Goal: Transaction & Acquisition: Book appointment/travel/reservation

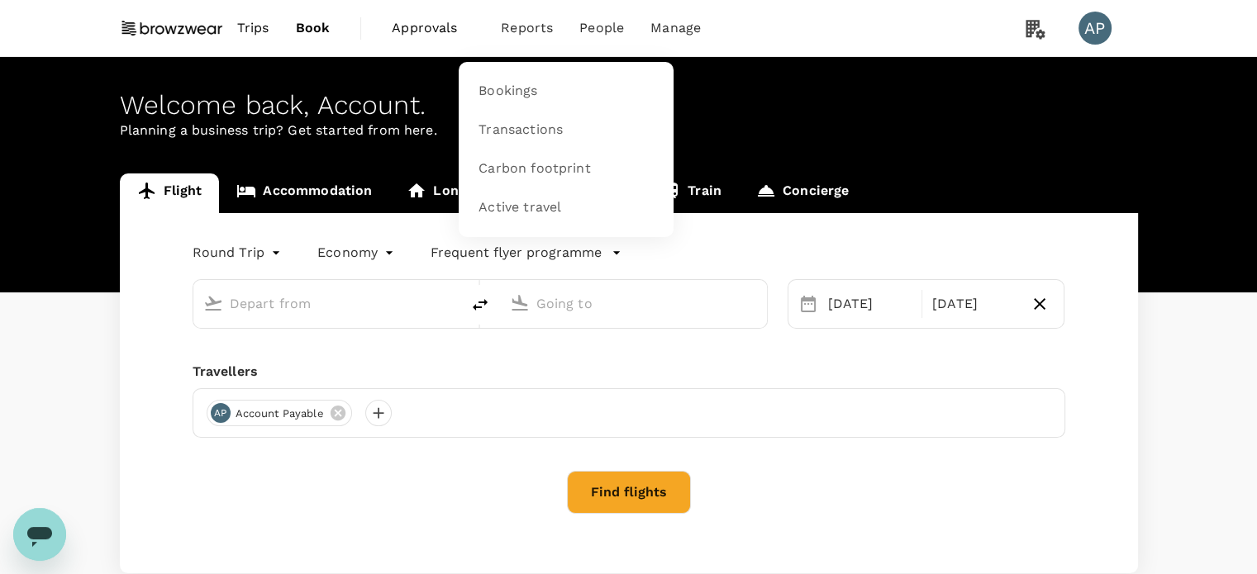
type input "Kuala Lumpur Intl ([GEOGRAPHIC_DATA])"
type input "Singapore Changi (SIN)"
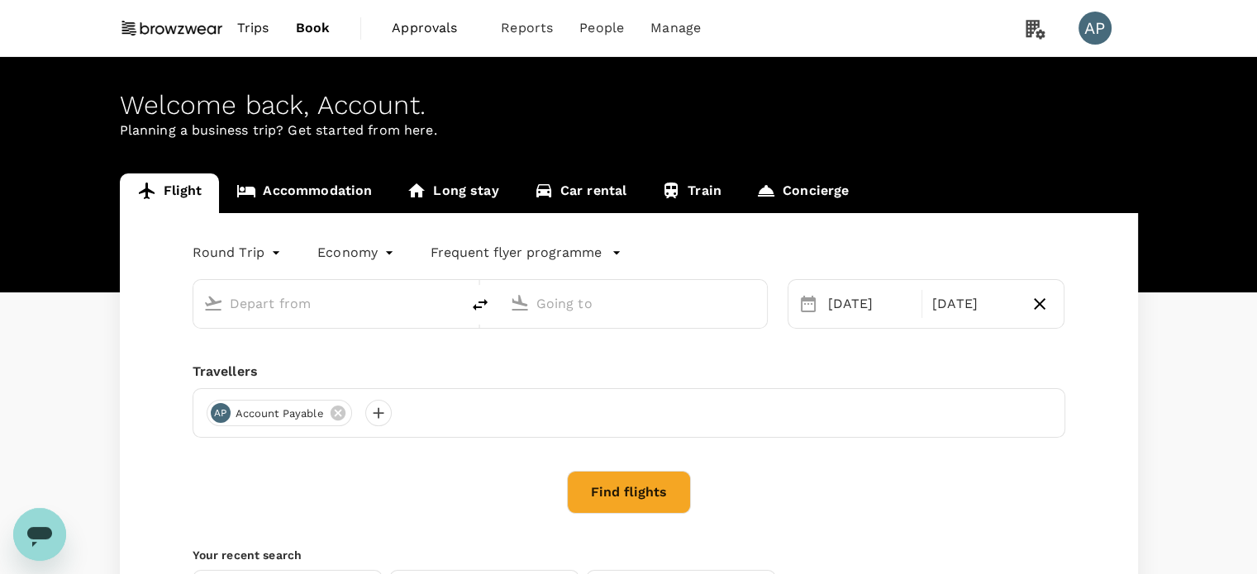
type input "Kuala Lumpur Intl ([GEOGRAPHIC_DATA])"
type input "Singapore Changi (SIN)"
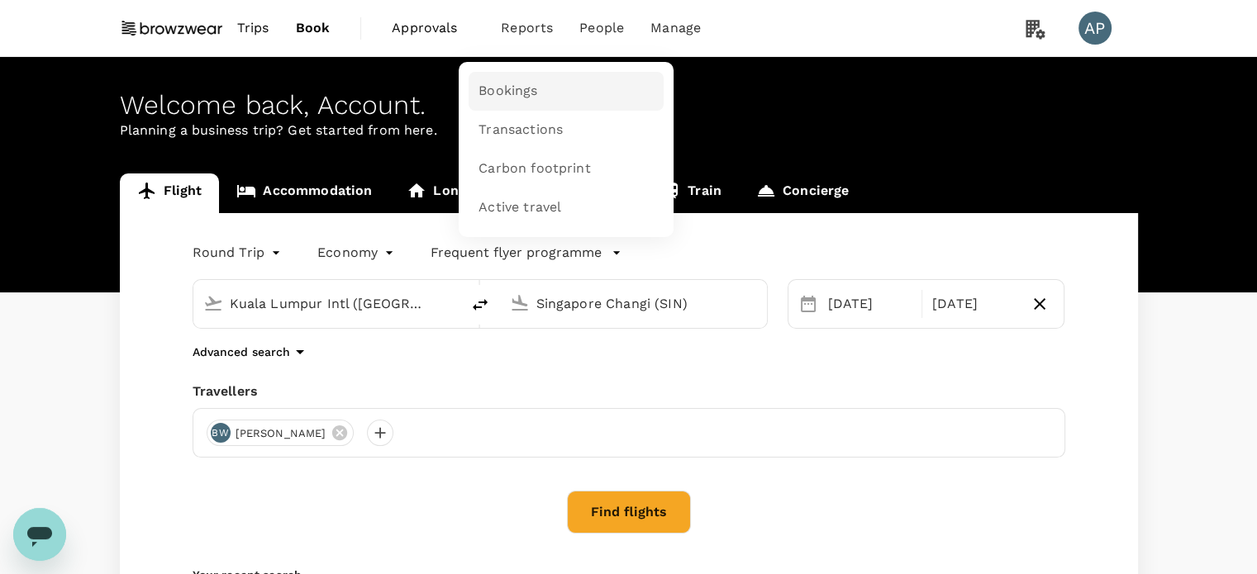
click at [511, 82] on span "Bookings" at bounding box center [507, 91] width 59 height 19
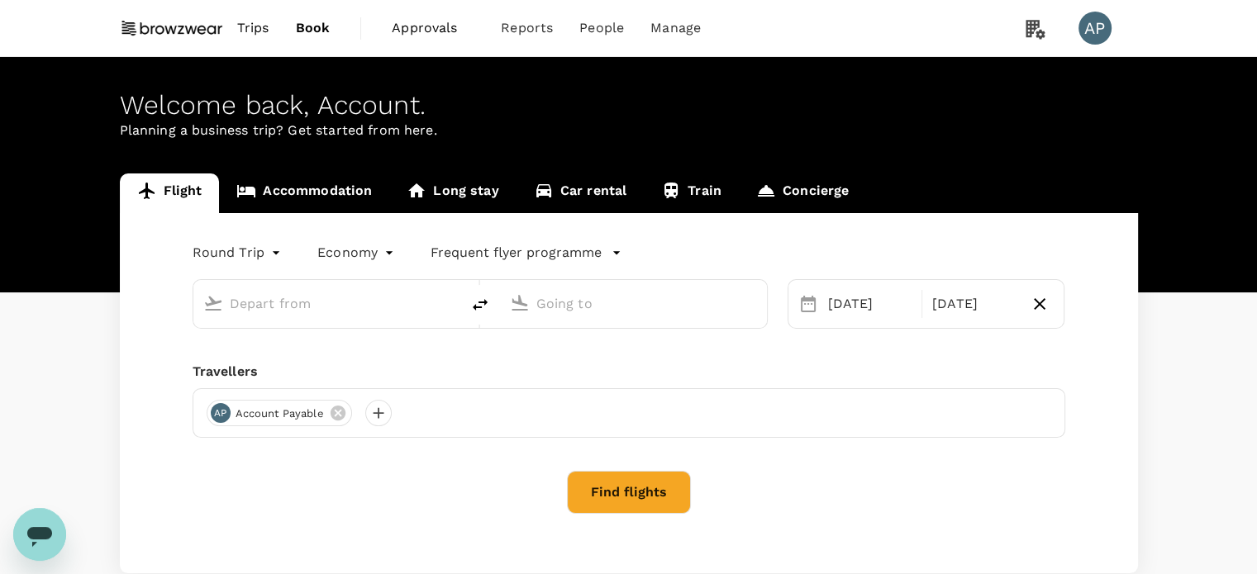
type input "Kuala Lumpur Intl ([GEOGRAPHIC_DATA])"
type input "Singapore Changi (SIN)"
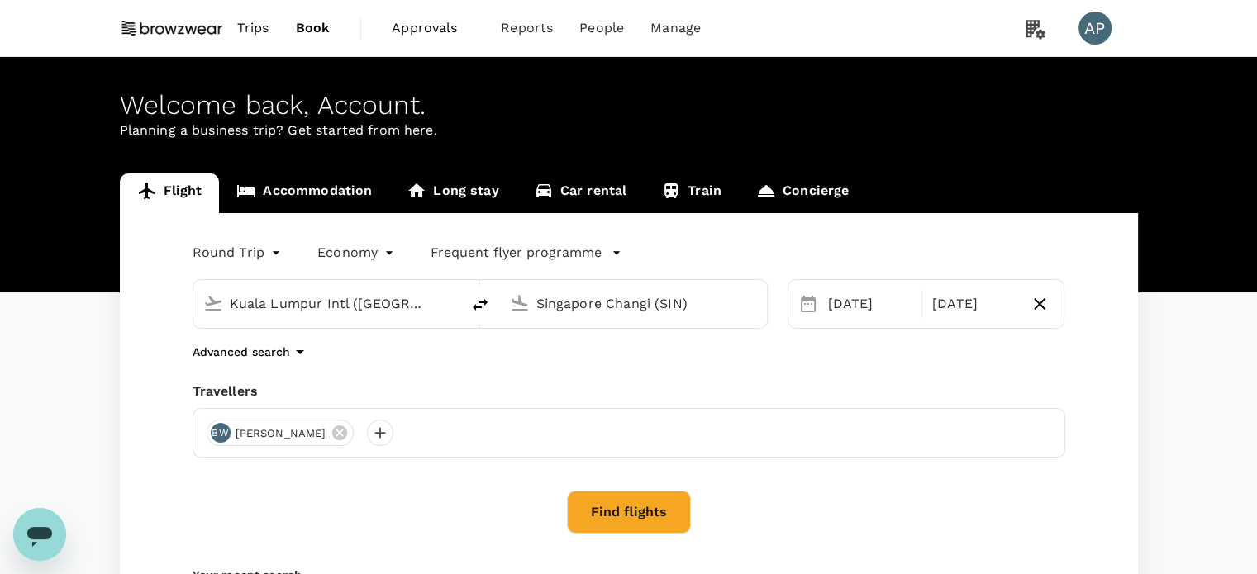
click at [730, 302] on input "Singapore Changi (SIN)" at bounding box center [634, 304] width 196 height 26
click at [480, 307] on icon "delete" at bounding box center [480, 305] width 15 height 12
type input "Singapore Changi (SIN)"
type input "Kuala Lumpur Intl ([GEOGRAPHIC_DATA])"
click at [645, 297] on input "Kuala Lumpur Intl ([GEOGRAPHIC_DATA])" at bounding box center [634, 304] width 196 height 26
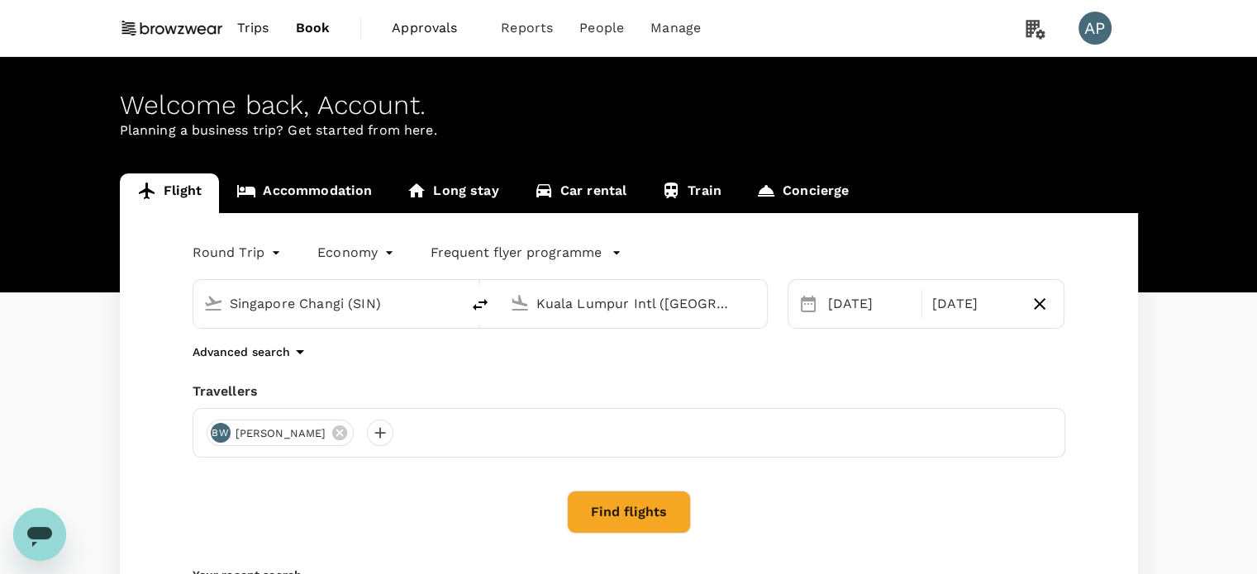
click at [705, 301] on input "Kuala Lumpur Intl ([GEOGRAPHIC_DATA])" at bounding box center [634, 304] width 196 height 26
click at [662, 373] on p "Hong Kong Intl" at bounding box center [657, 368] width 289 height 17
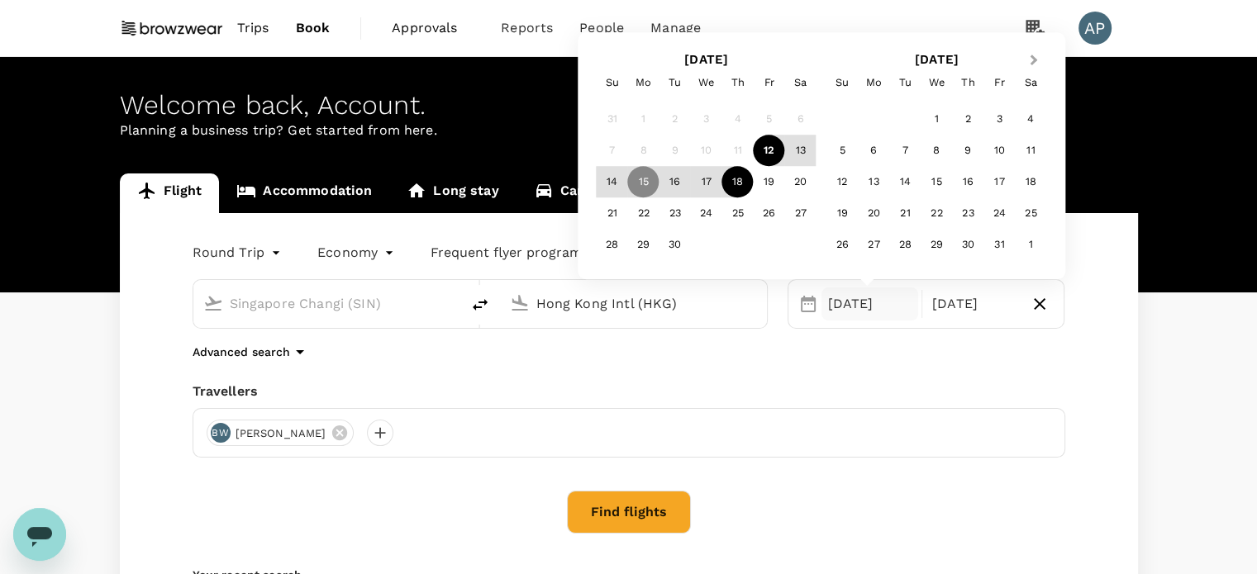
type input "Hong Kong Intl (HKG)"
click at [1034, 55] on button "Next Month" at bounding box center [1035, 61] width 26 height 26
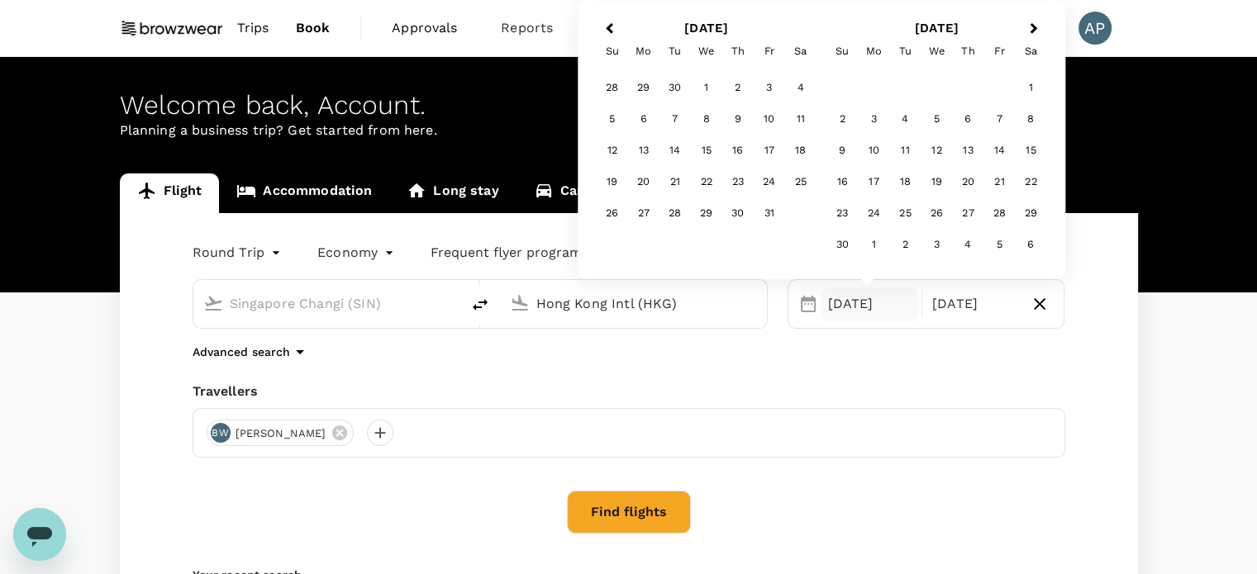
click at [1034, 55] on div "Sa" at bounding box center [1030, 51] width 31 height 31
click at [1034, 32] on span "Next Month" at bounding box center [1034, 28] width 0 height 19
click at [877, 179] on div "22" at bounding box center [873, 181] width 31 height 31
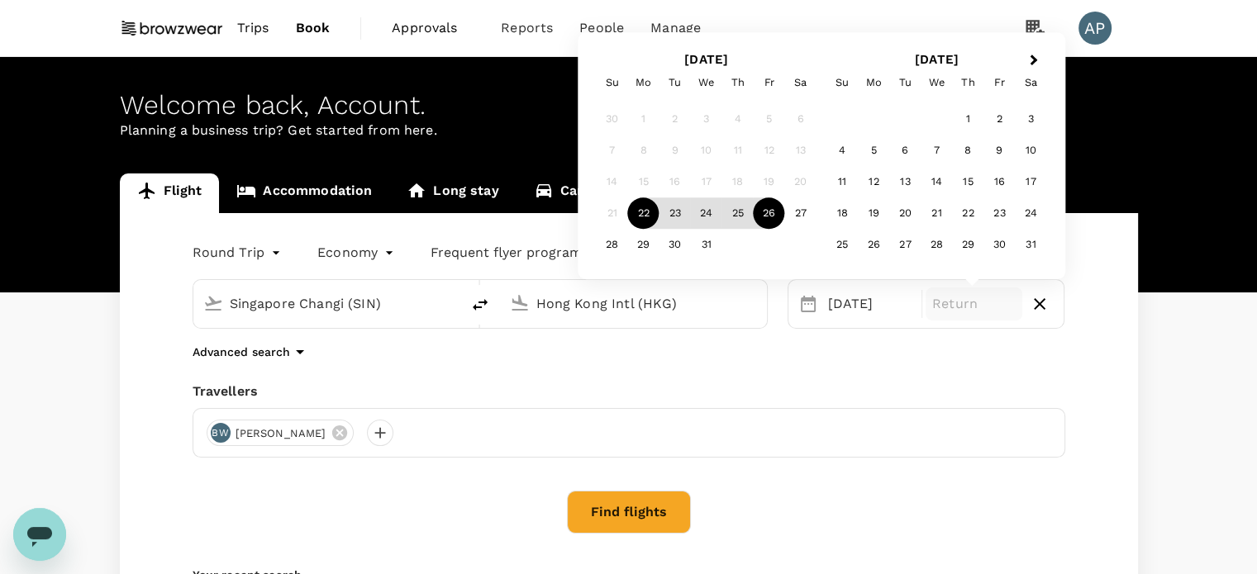
click at [770, 221] on div "26" at bounding box center [768, 213] width 31 height 31
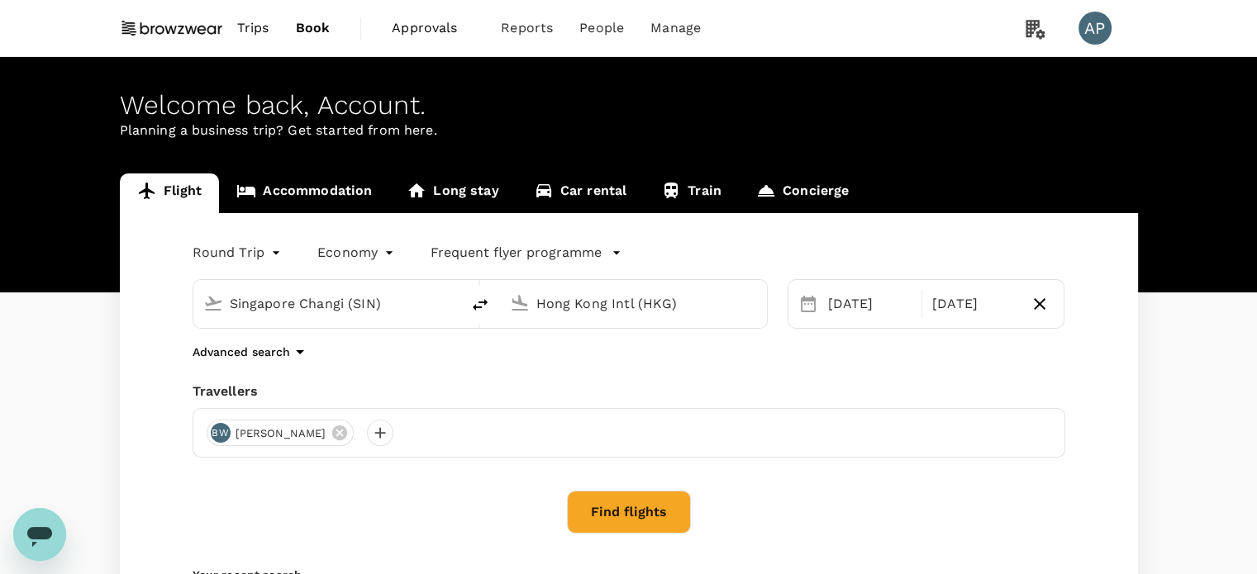
click at [601, 515] on button "Find flights" at bounding box center [629, 512] width 124 height 43
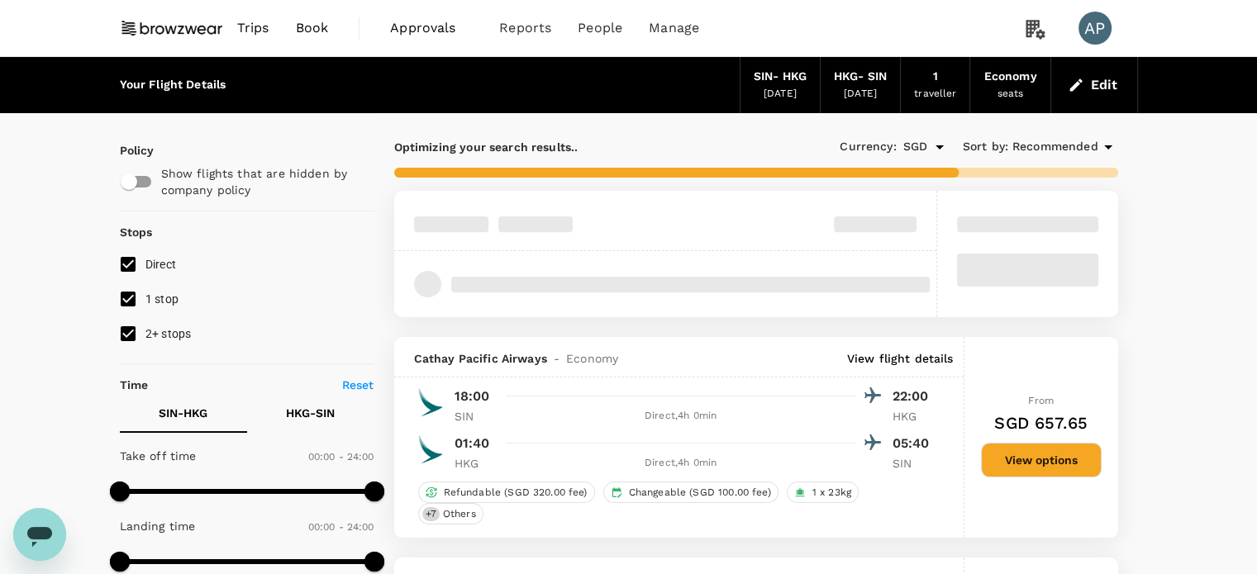
type input "1145"
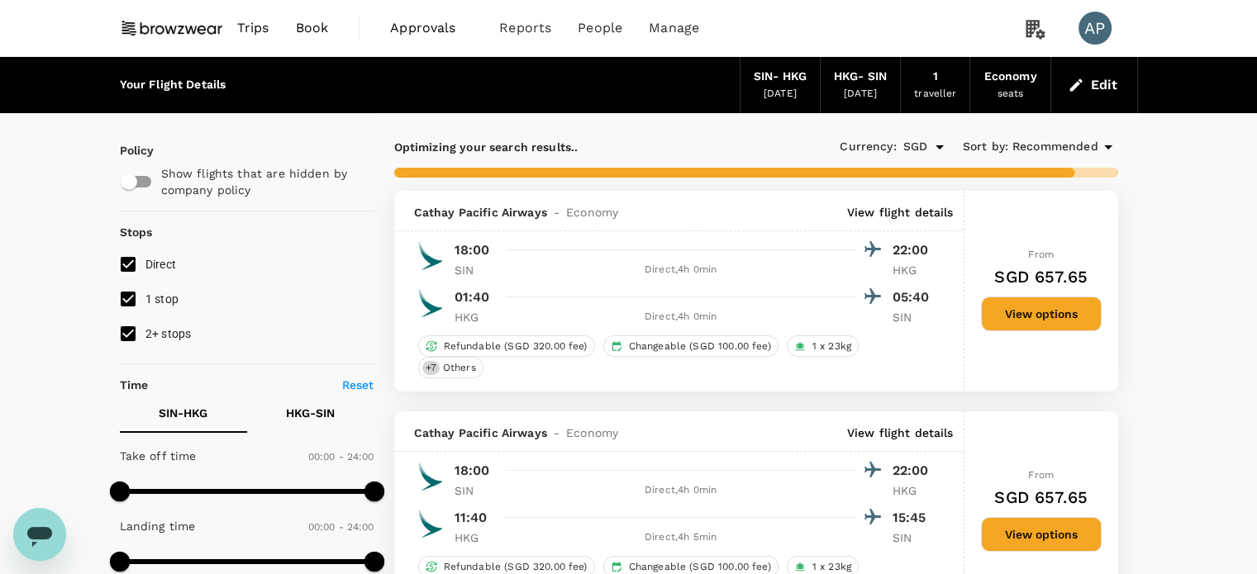
click at [130, 300] on input "1 stop" at bounding box center [128, 299] width 35 height 35
checkbox input "false"
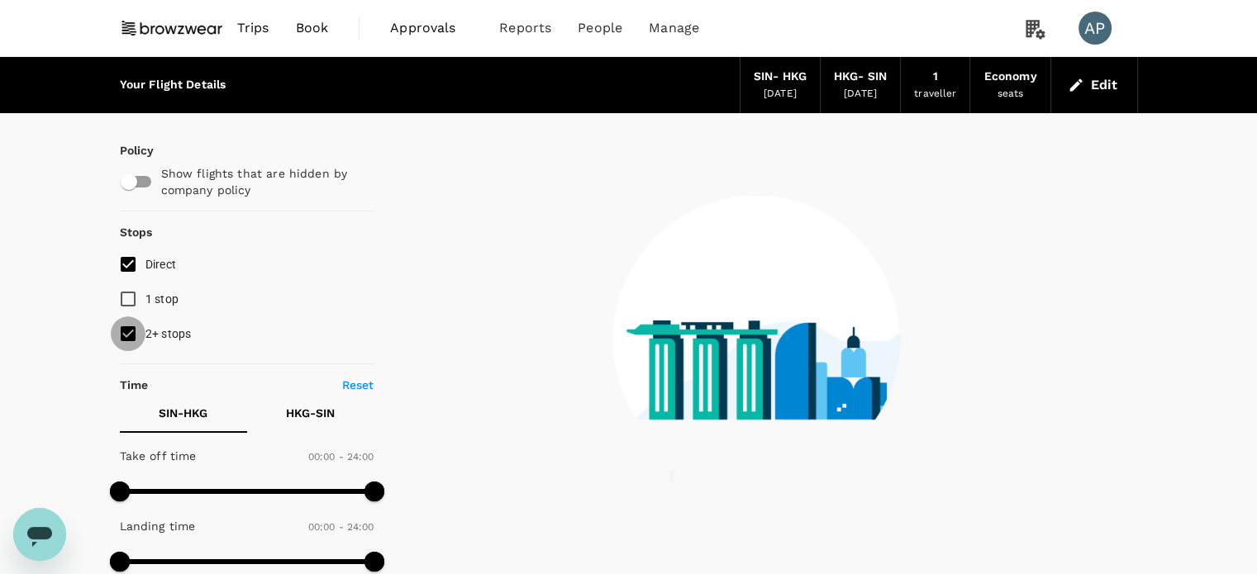
click at [122, 343] on input "2+ stops" at bounding box center [128, 333] width 35 height 35
checkbox input "false"
